Goal: Navigation & Orientation: Find specific page/section

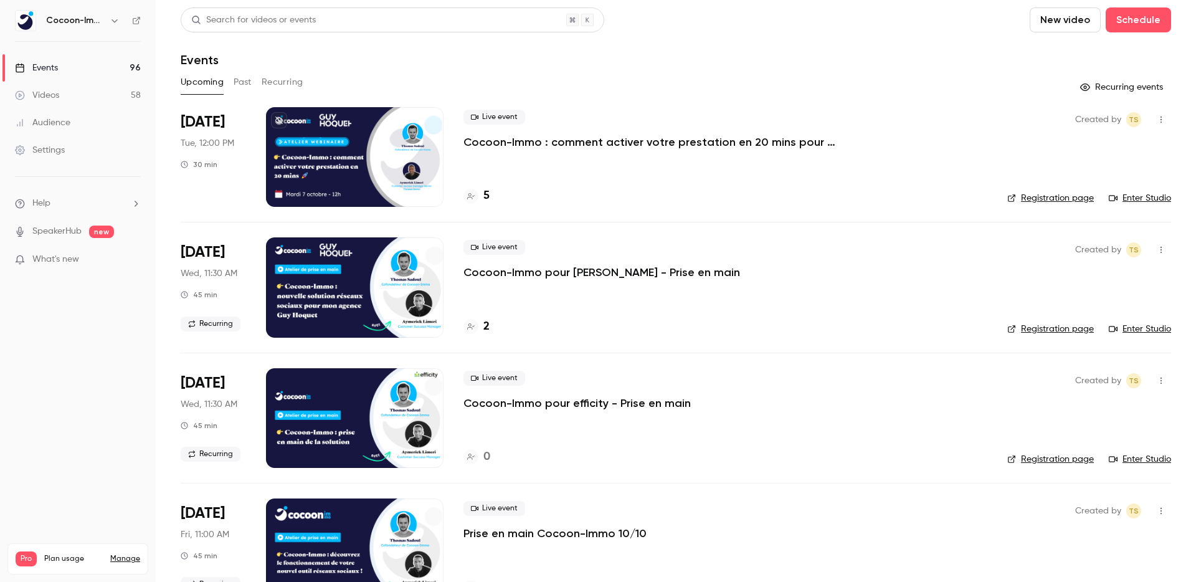
click at [67, 95] on link "Videos 58" at bounding box center [78, 95] width 156 height 27
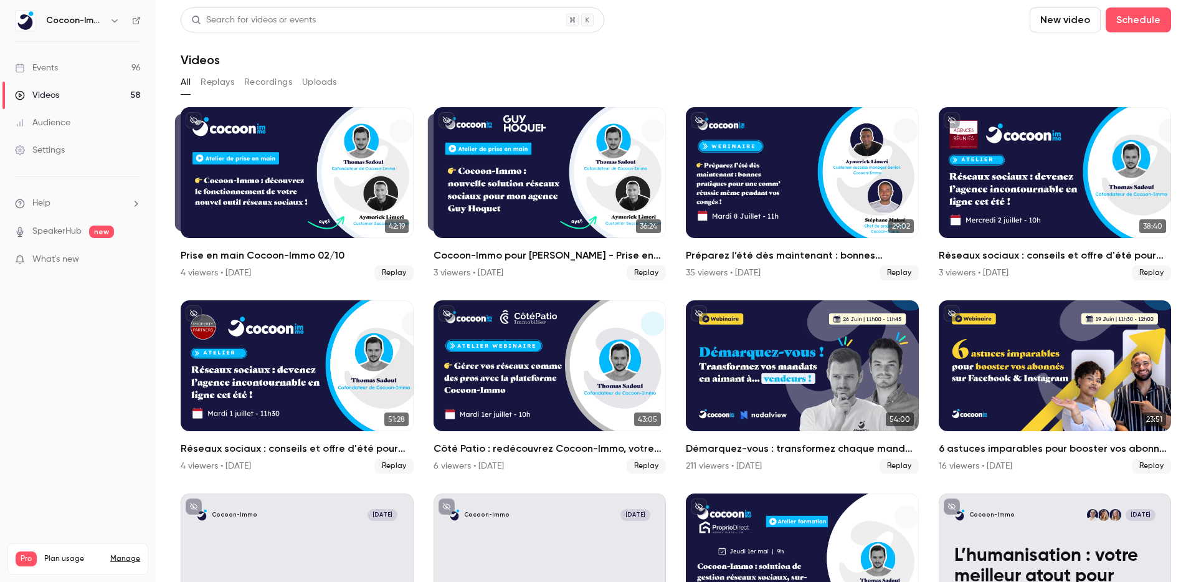
click at [618, 32] on header "Search for videos or events New video Schedule Videos" at bounding box center [676, 37] width 990 height 60
